Goal: Task Accomplishment & Management: Use online tool/utility

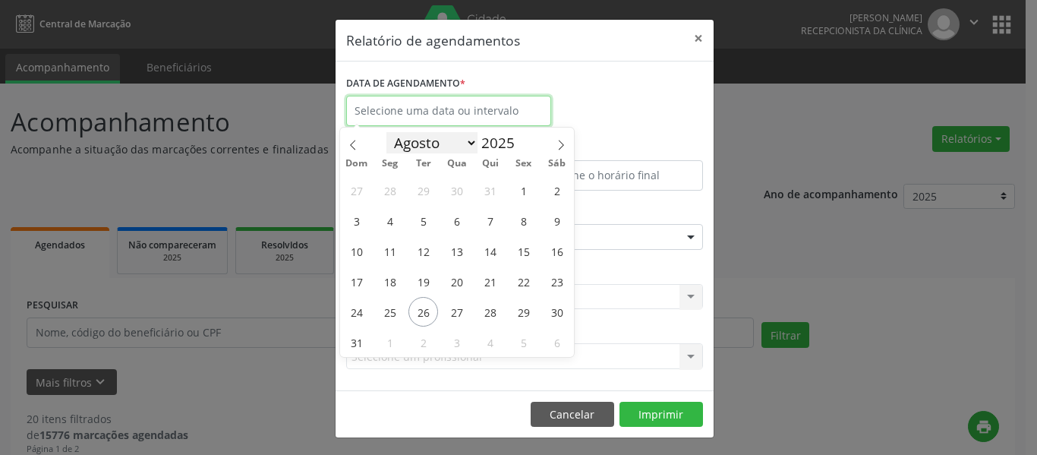
drag, startPoint x: 412, startPoint y: 103, endPoint x: 432, endPoint y: 147, distance: 47.9
click at [412, 104] on input "text" at bounding box center [448, 111] width 205 height 30
click at [425, 317] on span "26" at bounding box center [424, 312] width 30 height 30
type input "[DATE]"
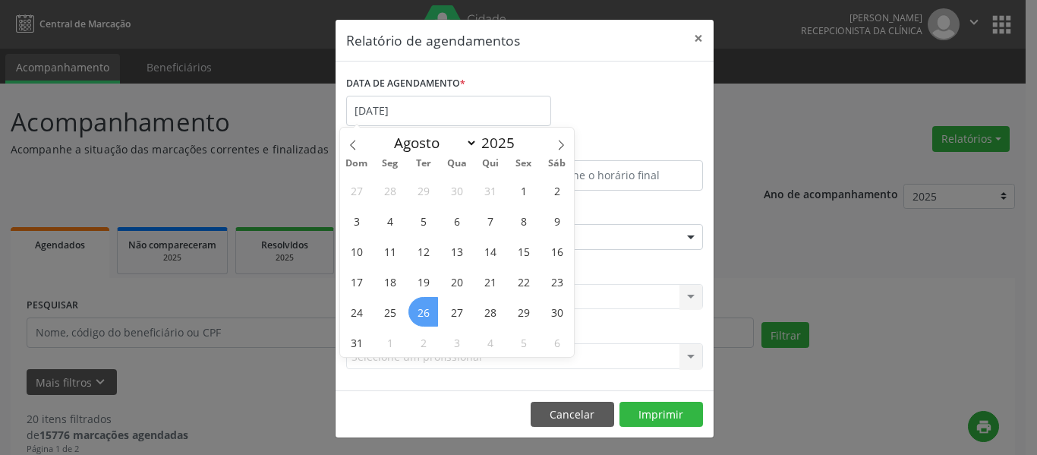
click at [424, 317] on span "26" at bounding box center [424, 312] width 30 height 30
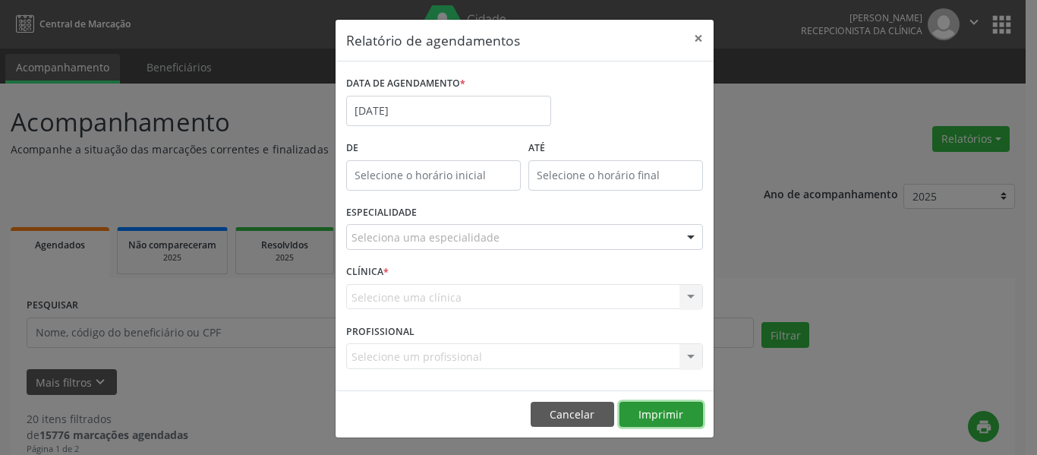
click at [639, 415] on button "Imprimir" at bounding box center [662, 415] width 84 height 26
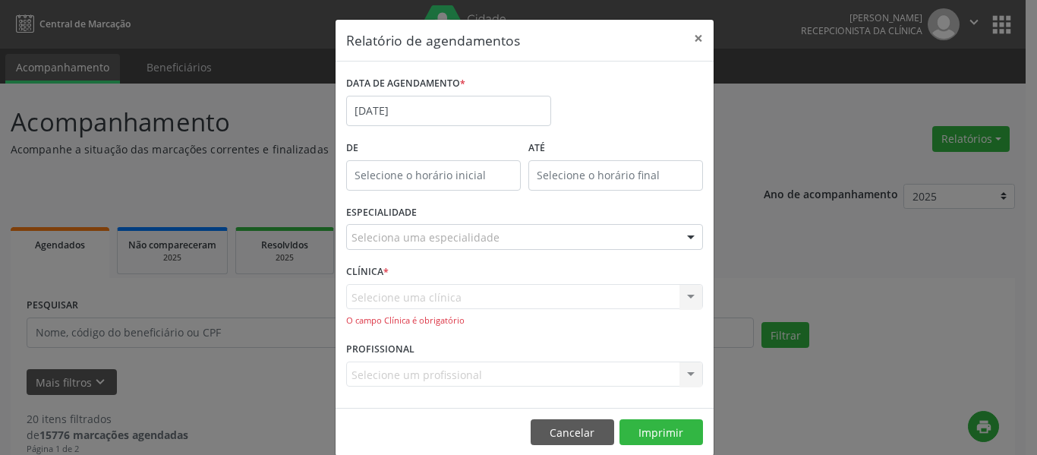
click at [488, 295] on div "Selecione uma clínica Nenhum resultado encontrado para: " " Não há nenhuma opçã…" at bounding box center [524, 305] width 357 height 43
click at [627, 251] on div "ESPECIALIDADE Seleciona uma especialidade Todas as especialidades Alergologia A…" at bounding box center [524, 230] width 365 height 59
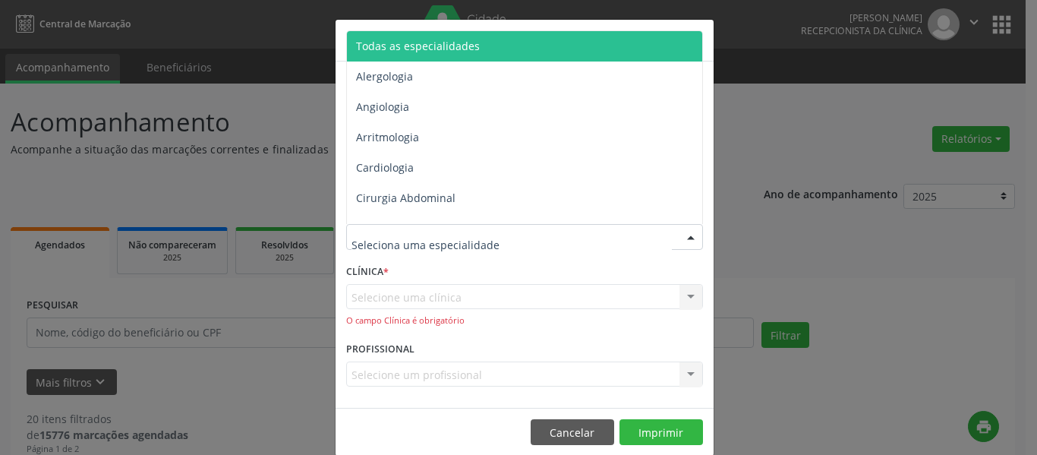
click at [604, 233] on div at bounding box center [524, 237] width 357 height 26
click at [412, 46] on span "Todas as especialidades" at bounding box center [418, 46] width 124 height 14
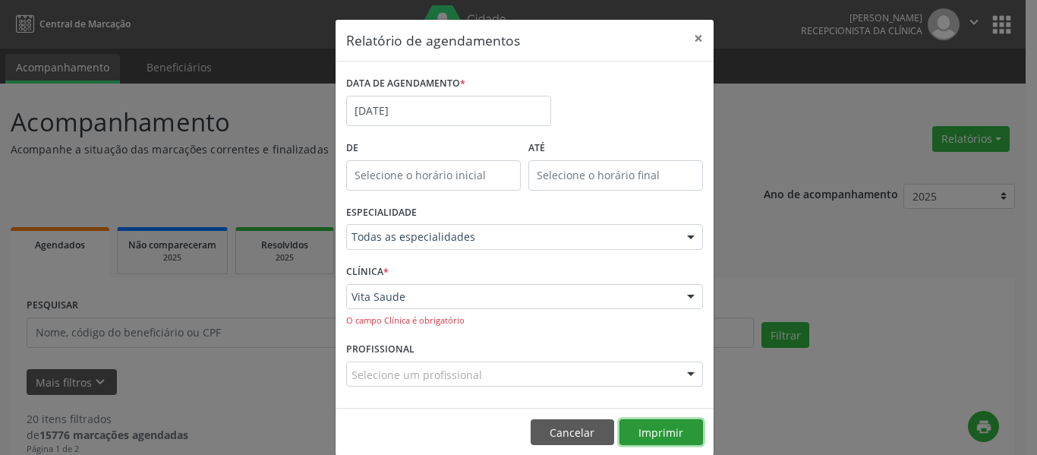
click at [639, 426] on button "Imprimir" at bounding box center [662, 432] width 84 height 26
